Goal: Communication & Community: Participate in discussion

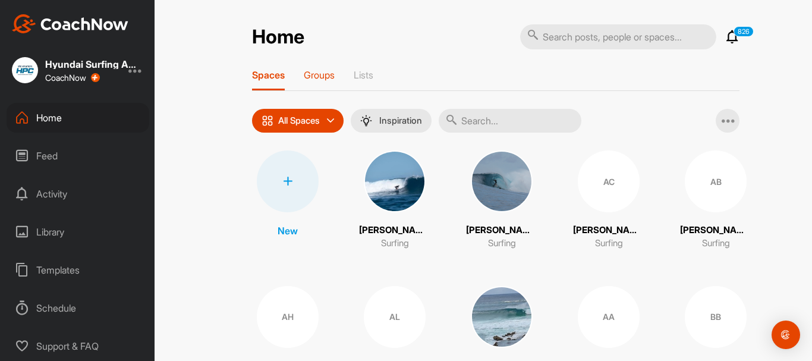
click at [316, 72] on p "Groups" at bounding box center [319, 75] width 31 height 12
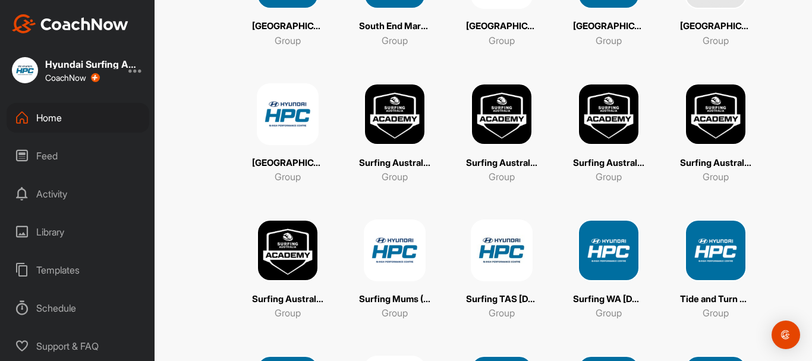
scroll to position [3329, 0]
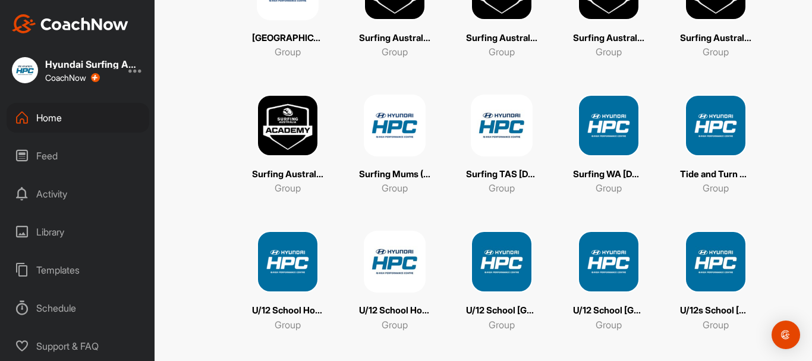
click at [286, 183] on p "Group" at bounding box center [288, 188] width 26 height 14
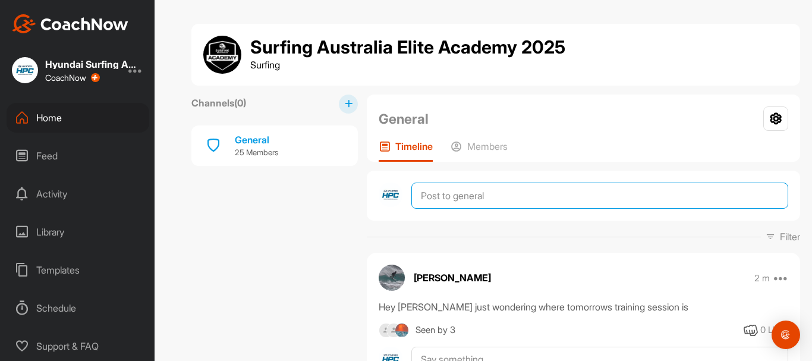
click at [437, 193] on textarea at bounding box center [599, 195] width 377 height 26
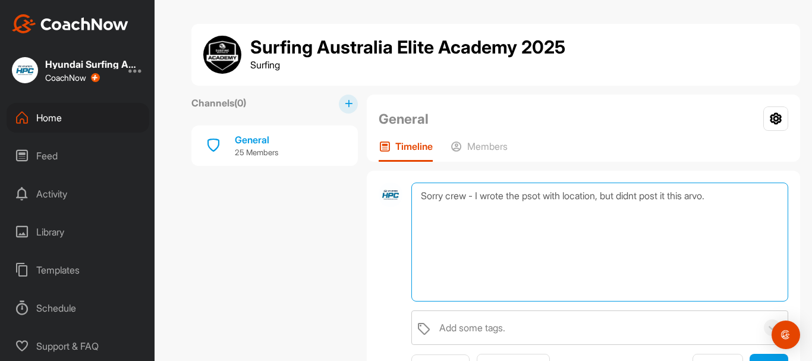
click at [649, 194] on textarea "Sorry crew - I wrote the psot with location, but didnt post it this arvo." at bounding box center [599, 241] width 377 height 119
click at [545, 192] on textarea "Sorry crew - I wrote the psot with location, but didn't post it this arvo." at bounding box center [599, 241] width 377 height 119
click at [740, 194] on textarea "Sorry crew - I wrote the post with location, but didn't post it this arvo." at bounding box center [599, 241] width 377 height 119
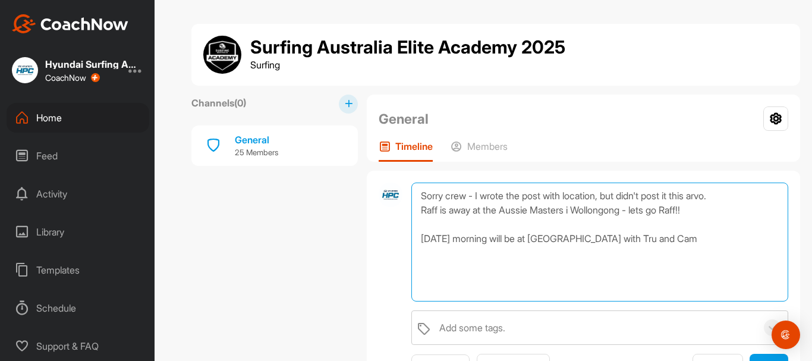
click at [703, 207] on textarea "Sorry crew - I wrote the post with location, but didn't post it this arvo. Raff…" at bounding box center [599, 241] width 377 height 119
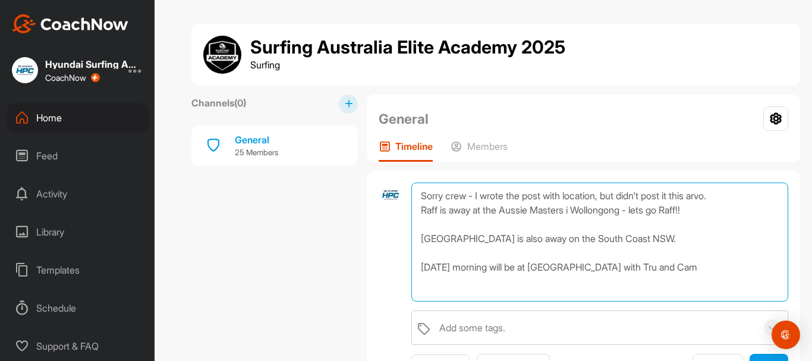
click at [722, 270] on textarea "Sorry crew - I wrote the post with location, but didn't post it this arvo. Raff…" at bounding box center [599, 241] width 377 height 119
click at [449, 197] on textarea "Sorry crew - I wrote the post with location, but didn't post it this arvo. Raff…" at bounding box center [599, 241] width 377 height 119
click at [472, 193] on textarea "Hey crew - I wrote the post with location, but didn't post it this arvo. Raff i…" at bounding box center [599, 241] width 377 height 119
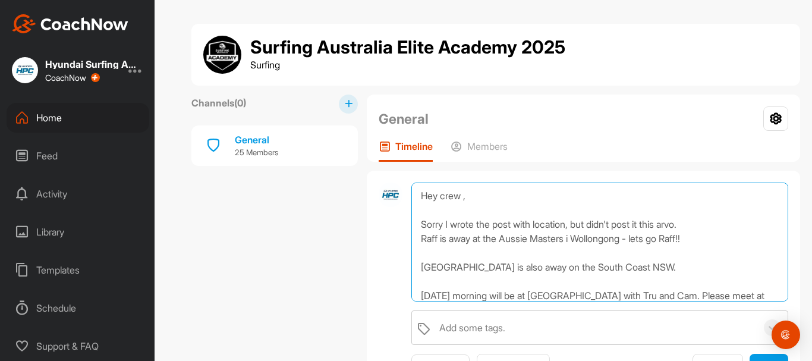
click at [574, 225] on textarea "Hey crew , Sorry I wrote the post with location, but didn't post it this arvo. …" at bounding box center [599, 241] width 377 height 119
click at [735, 222] on textarea "Hey crew , Sorry I wrote the post with location this arvo, but didn't post it t…" at bounding box center [599, 241] width 377 height 119
click at [709, 228] on textarea "Hey crew , Sorry I wrote the post with location this arvo, but didn't post it. …" at bounding box center [599, 241] width 377 height 119
click at [698, 220] on textarea "Hey crew , Sorry I wrote the post with location this arvo, but didn't post it. …" at bounding box center [599, 241] width 377 height 119
click at [756, 222] on textarea "Hey crew , Sorry I wrote the post with location this arvo, but didn't post it (…" at bounding box center [599, 241] width 377 height 119
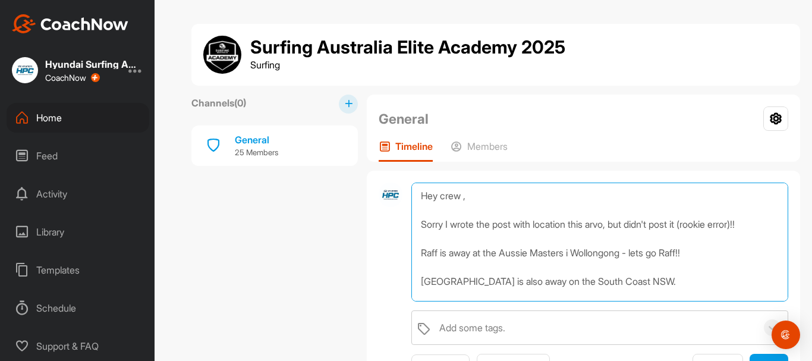
click at [579, 269] on textarea "Hey crew , Sorry I wrote the post with location this arvo, but didn't post it (…" at bounding box center [599, 241] width 377 height 119
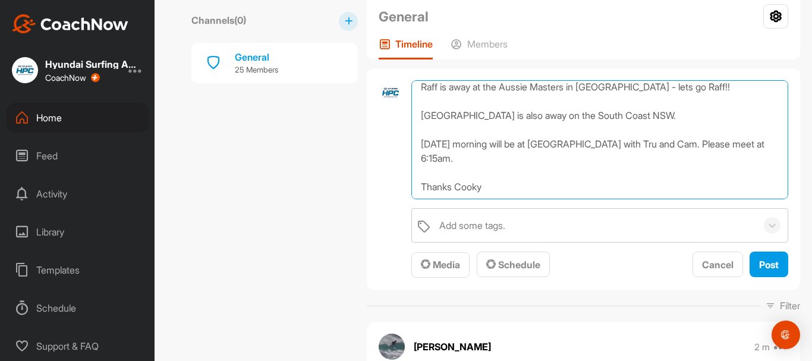
scroll to position [119, 0]
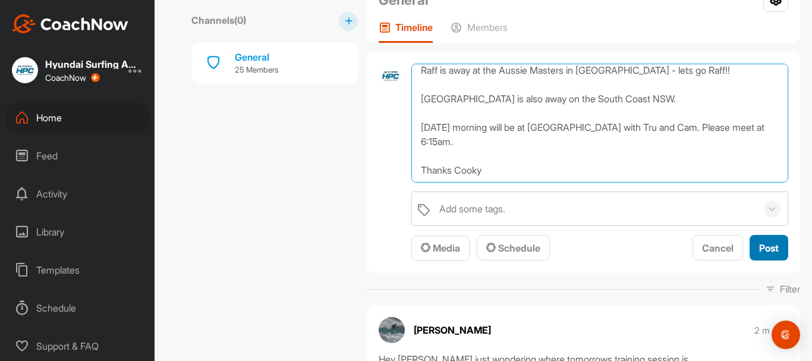
type textarea "Hey crew , Sorry I wrote the post with location this arvo, but didn't post it (…"
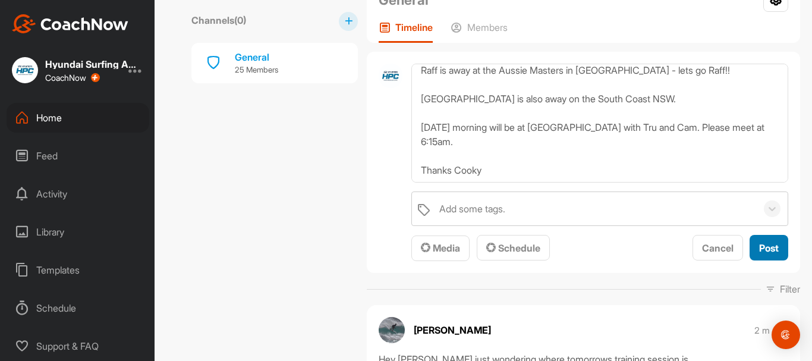
click at [759, 248] on span "Post" at bounding box center [769, 248] width 20 height 12
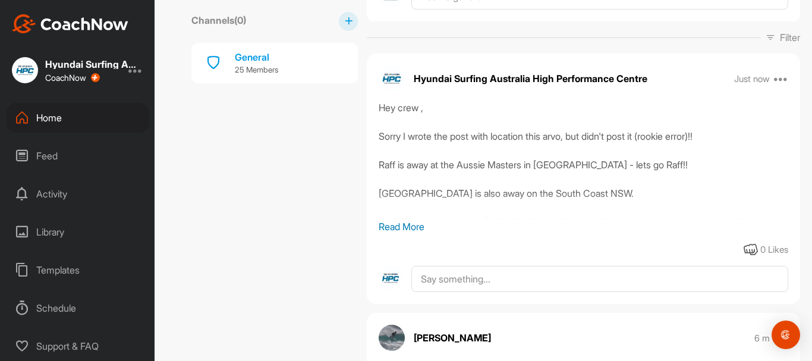
scroll to position [178, 0]
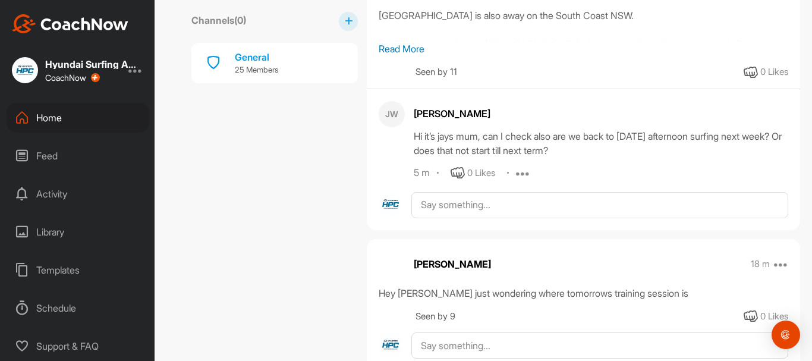
scroll to position [357, 0]
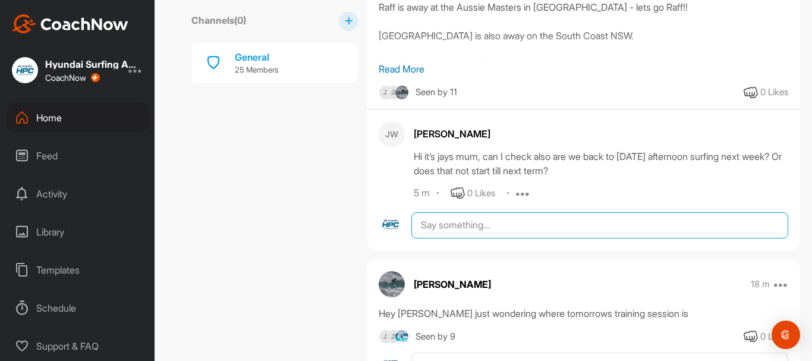
click at [429, 229] on textarea at bounding box center [599, 225] width 377 height 26
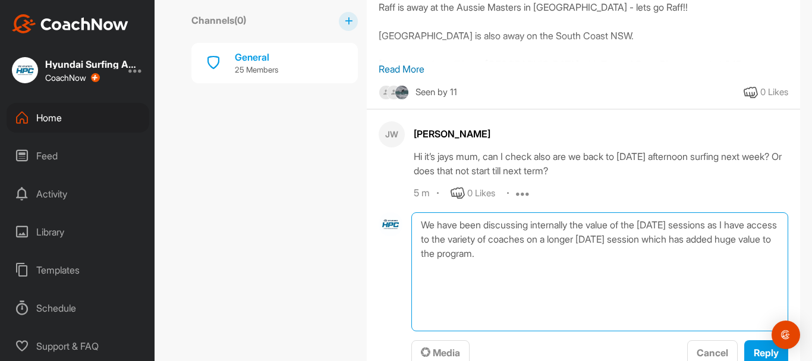
click at [583, 254] on textarea "We have been discussing internally the value of the [DATE] sessions as I have a…" at bounding box center [599, 271] width 377 height 119
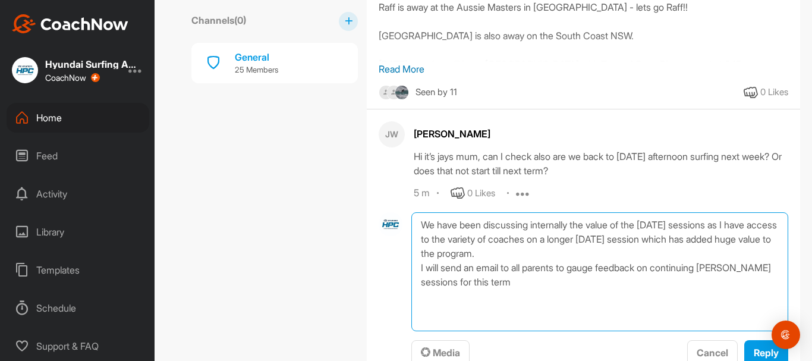
click at [574, 255] on textarea "We have been discussing internally the value of the [DATE] sessions as I have a…" at bounding box center [599, 271] width 377 height 119
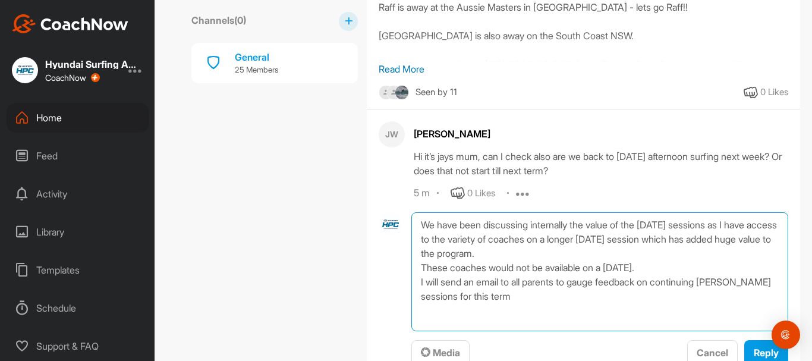
click at [563, 295] on textarea "We have been discussing internally the value of the [DATE] sessions as I have a…" at bounding box center [599, 271] width 377 height 119
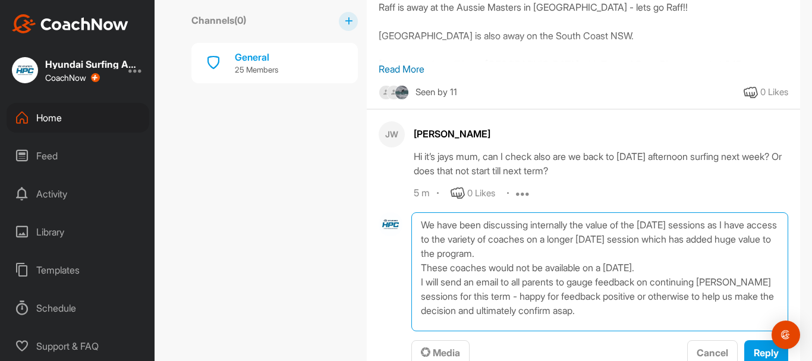
drag, startPoint x: 669, startPoint y: 313, endPoint x: 424, endPoint y: 221, distance: 261.7
click at [424, 221] on textarea "We have been discussing internally the value of the [DATE] sessions as I have a…" at bounding box center [599, 271] width 377 height 119
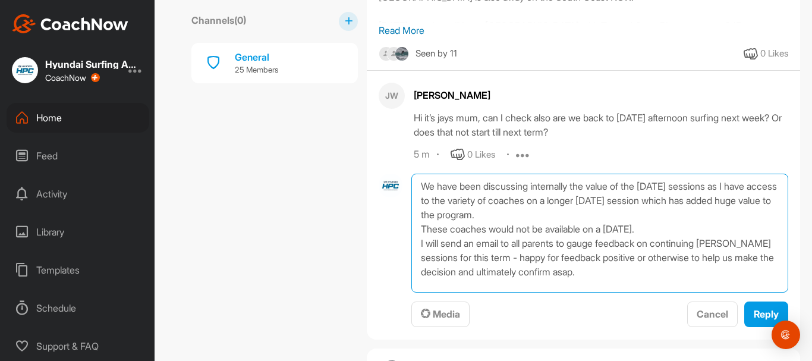
scroll to position [416, 0]
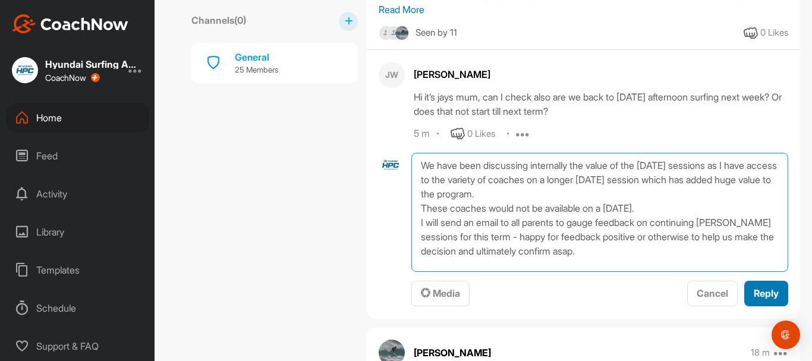
type textarea "We have been discussing internally the value of the [DATE] sessions as I have a…"
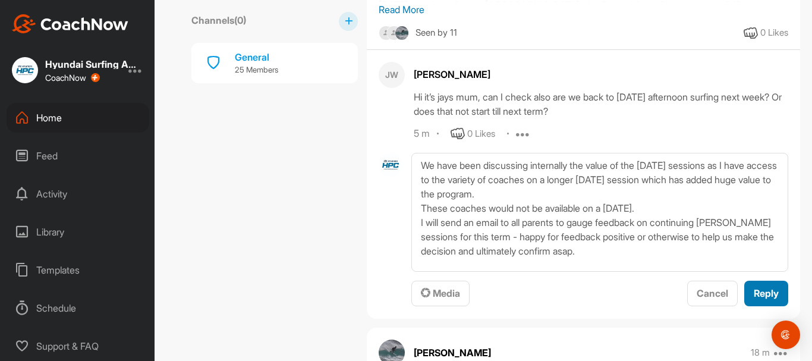
click at [754, 294] on span "Reply" at bounding box center [766, 293] width 25 height 12
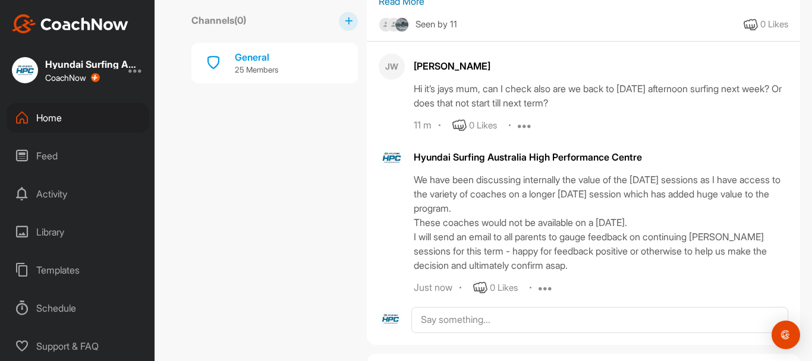
scroll to position [357, 0]
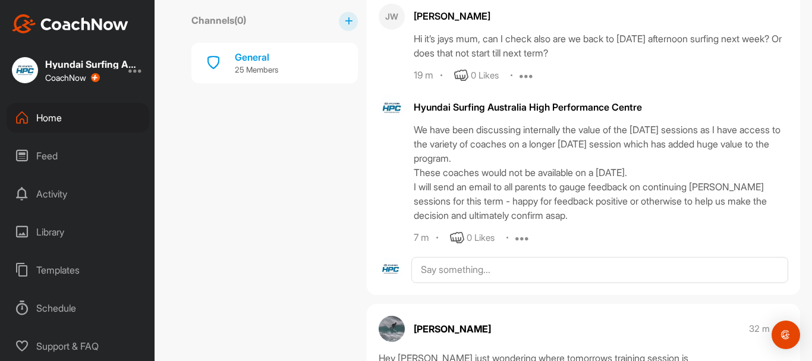
scroll to position [476, 0]
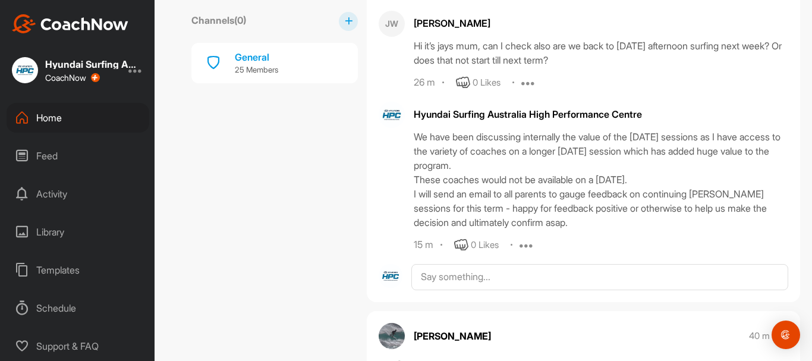
scroll to position [416, 0]
